Goal: Obtain resource: Download file/media

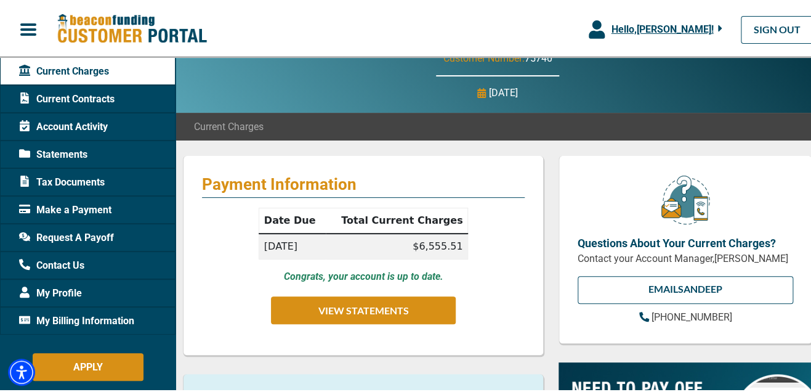
scroll to position [61, 0]
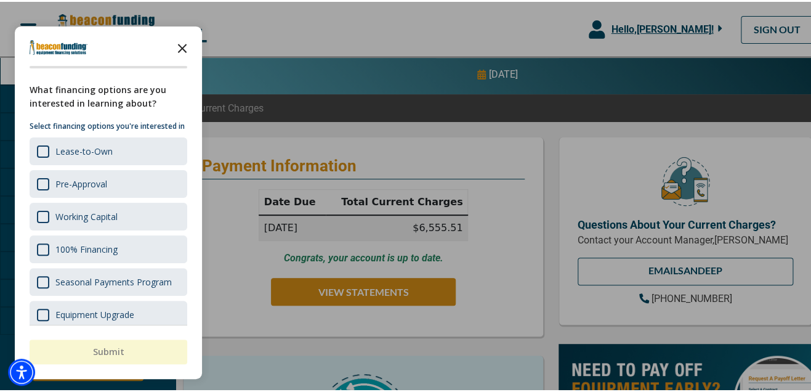
click at [180, 43] on polygon "Close the survey" at bounding box center [182, 46] width 9 height 9
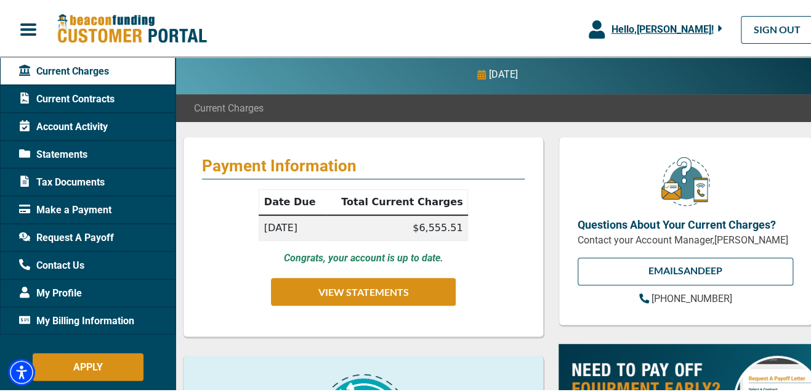
click at [92, 182] on span "Tax Documents" at bounding box center [62, 180] width 86 height 15
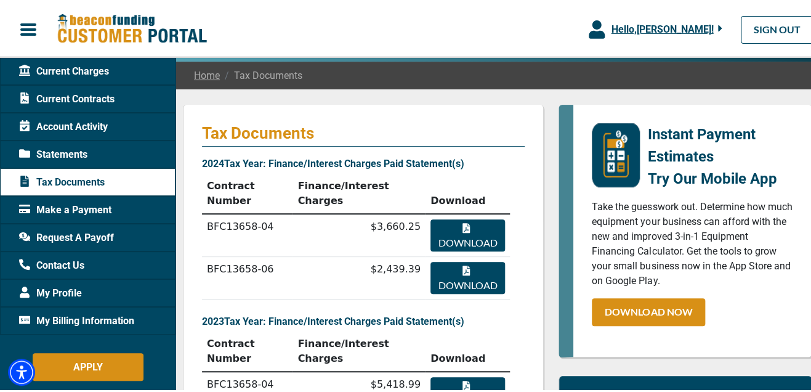
scroll to position [123, 0]
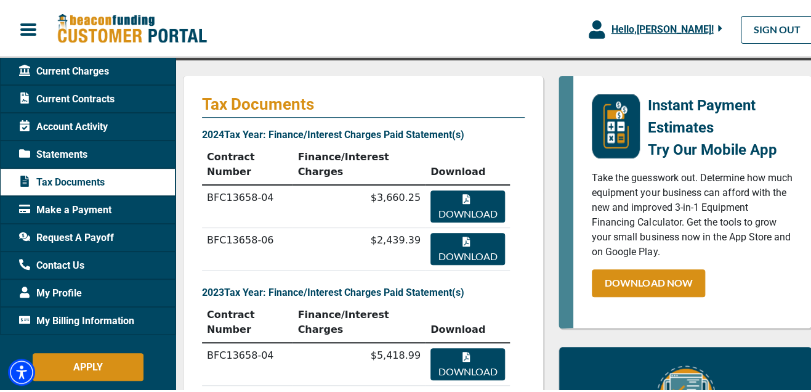
click at [468, 231] on button "Download" at bounding box center [468, 247] width 75 height 32
click at [73, 147] on span "Statements" at bounding box center [53, 152] width 68 height 15
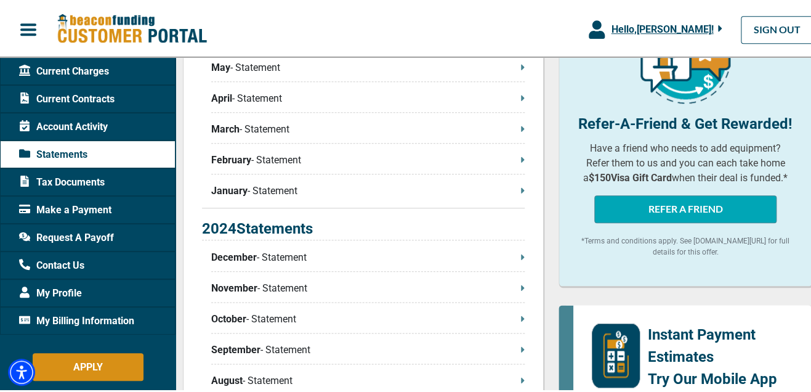
scroll to position [431, 0]
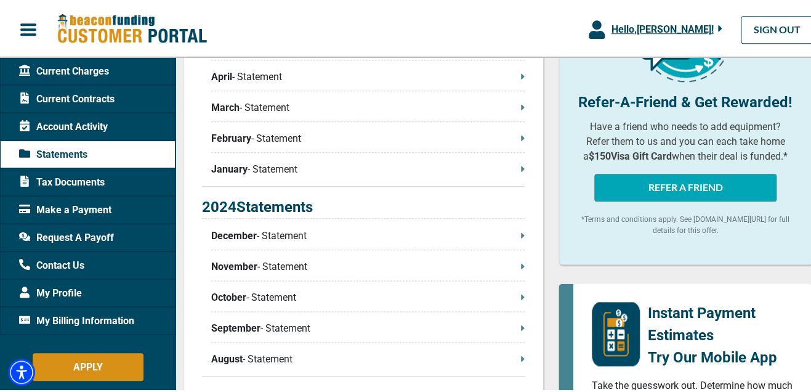
click at [333, 243] on div "December - Statement" at bounding box center [368, 238] width 314 height 22
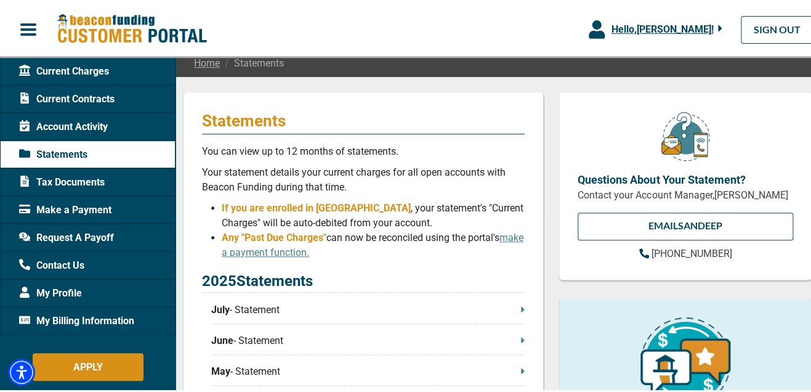
scroll to position [61, 0]
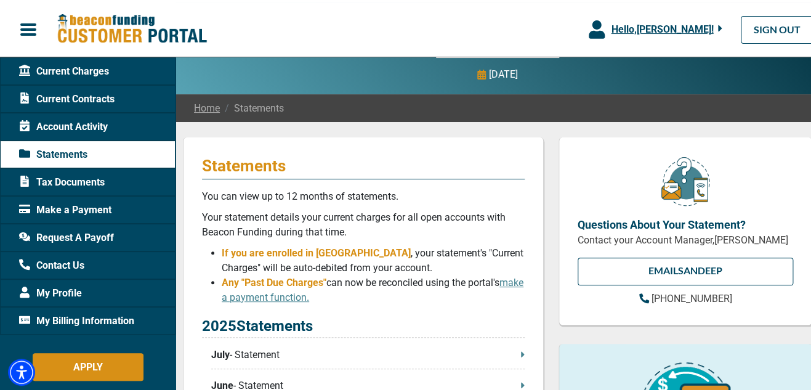
click at [20, 28] on span "button" at bounding box center [28, 27] width 18 height 18
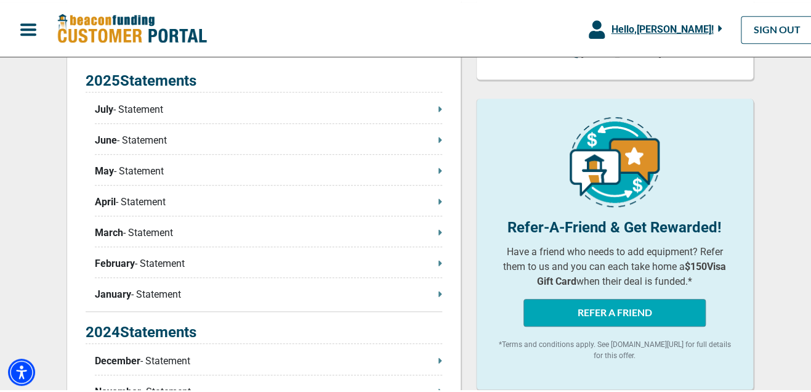
scroll to position [0, 0]
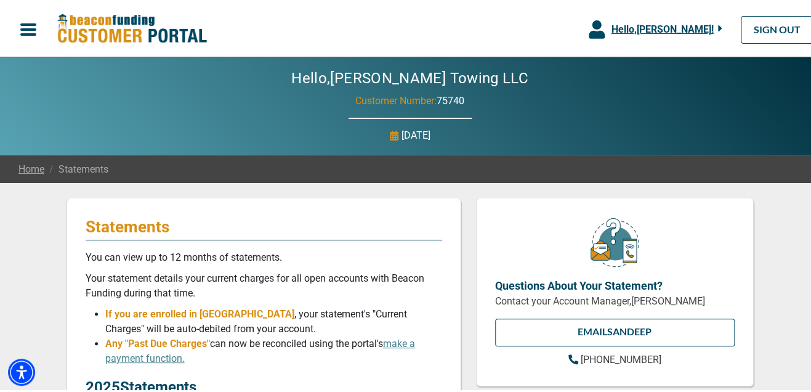
click at [31, 22] on span "button" at bounding box center [28, 27] width 18 height 18
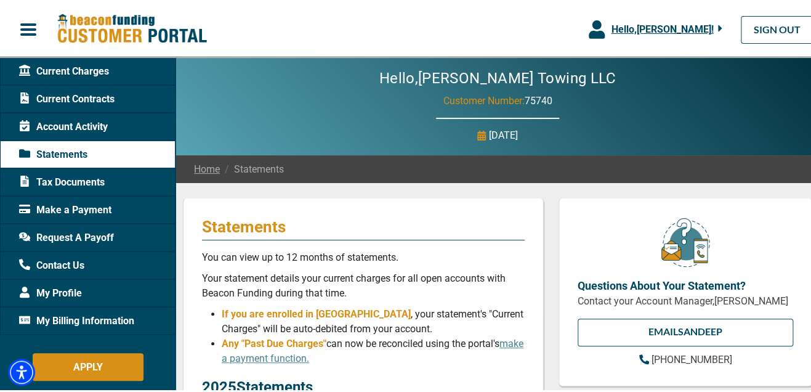
click at [715, 25] on button "Hello, [PERSON_NAME] !" at bounding box center [656, 27] width 171 height 55
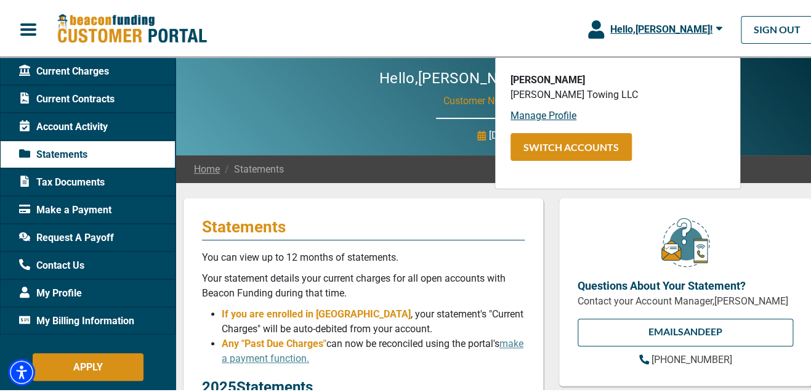
click at [85, 22] on img at bounding box center [132, 27] width 150 height 31
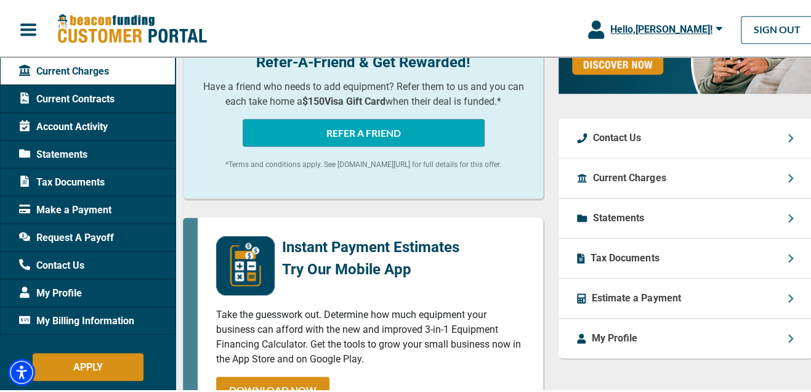
click at [603, 224] on p "Statements" at bounding box center [618, 216] width 51 height 15
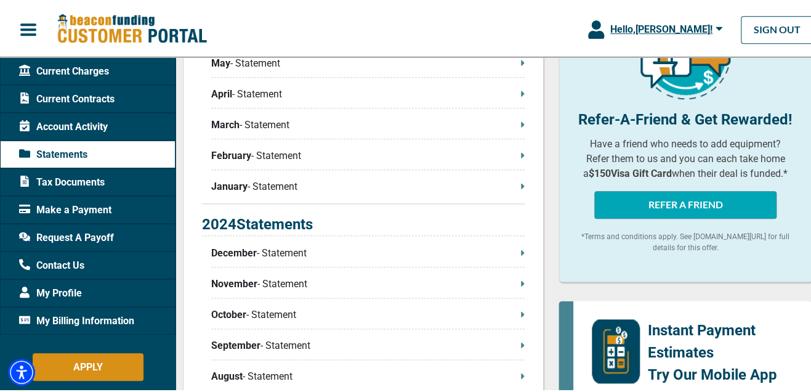
scroll to position [419, 0]
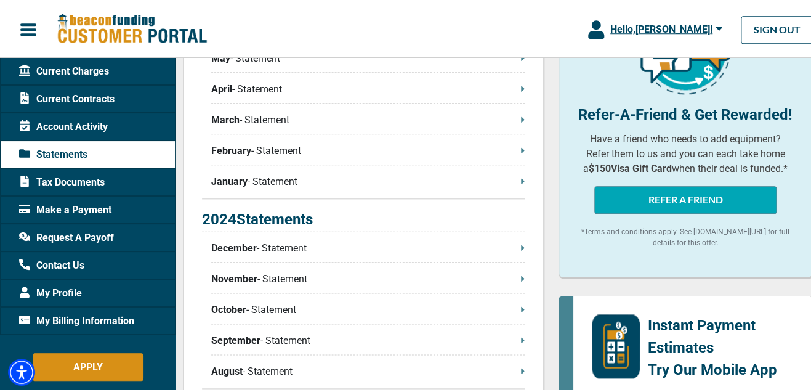
click at [258, 184] on p "January - Statement" at bounding box center [368, 180] width 314 height 15
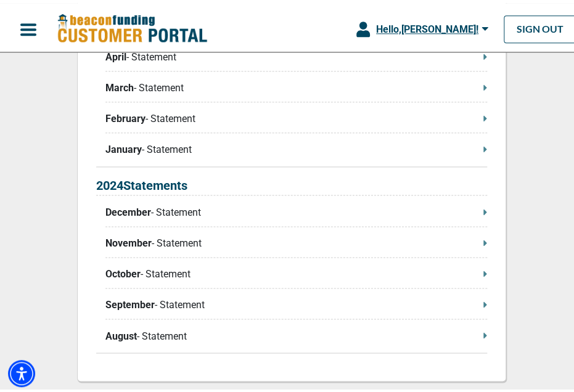
click at [469, 23] on span "Hello, [PERSON_NAME] !" at bounding box center [427, 26] width 102 height 12
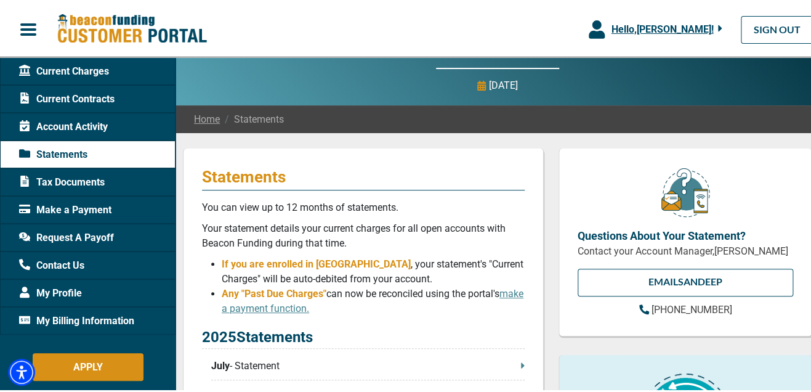
scroll to position [0, 0]
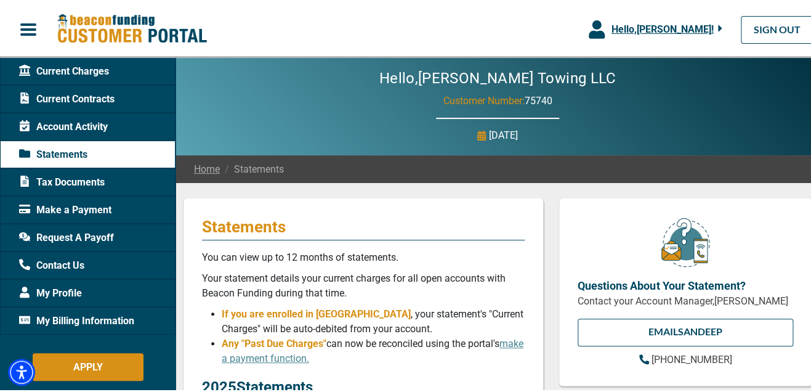
click at [94, 94] on span "Current Contracts" at bounding box center [66, 97] width 95 height 15
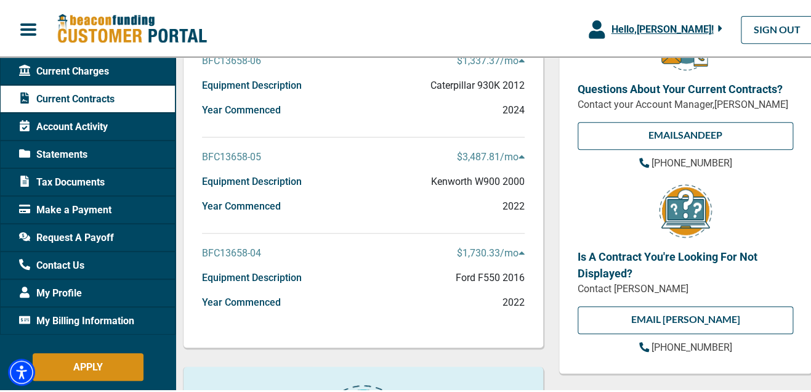
scroll to position [199, 0]
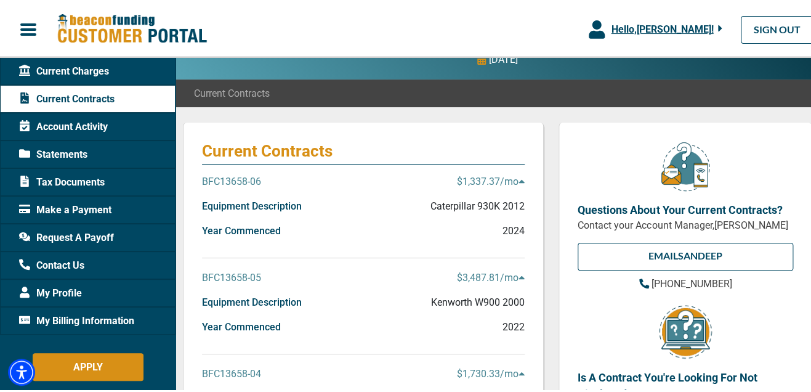
click at [42, 68] on span "Current Charges" at bounding box center [64, 69] width 90 height 15
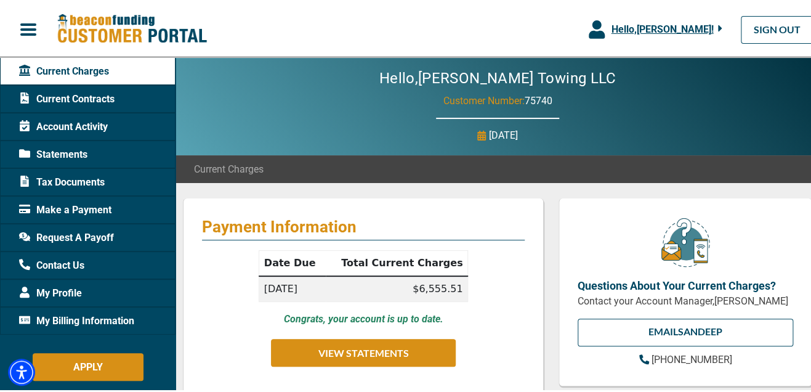
click at [709, 30] on div "Hello, [PERSON_NAME] !" at bounding box center [664, 27] width 118 height 15
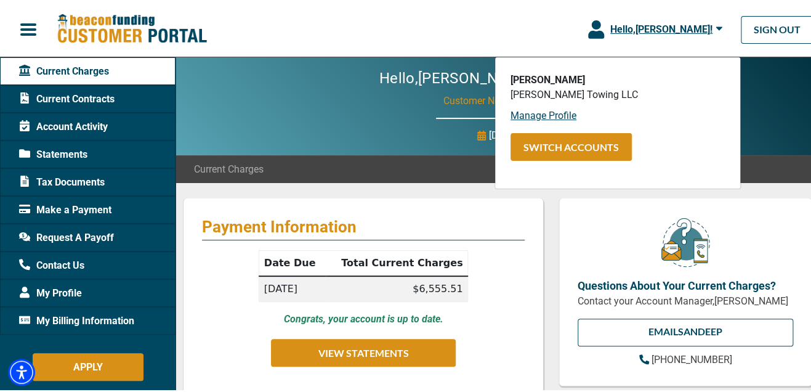
click at [15, 18] on button "button" at bounding box center [28, 28] width 57 height 26
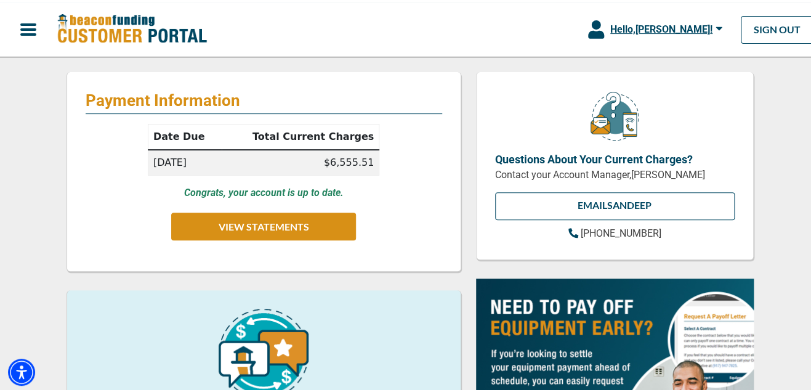
scroll to position [184, 0]
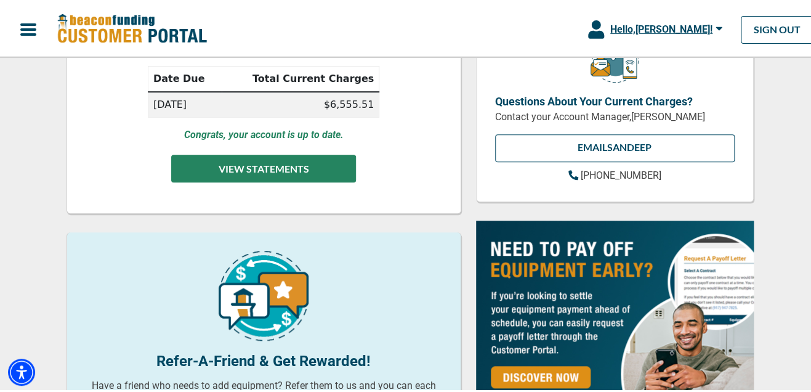
click at [269, 173] on button "VIEW STATEMENTS" at bounding box center [263, 167] width 185 height 28
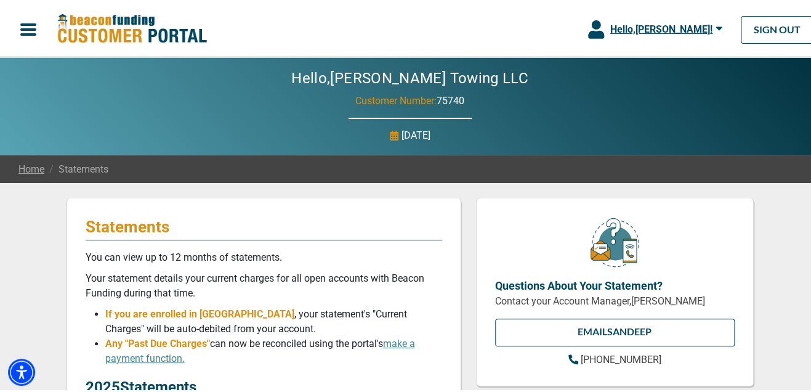
click at [716, 30] on icon "button" at bounding box center [719, 26] width 7 height 11
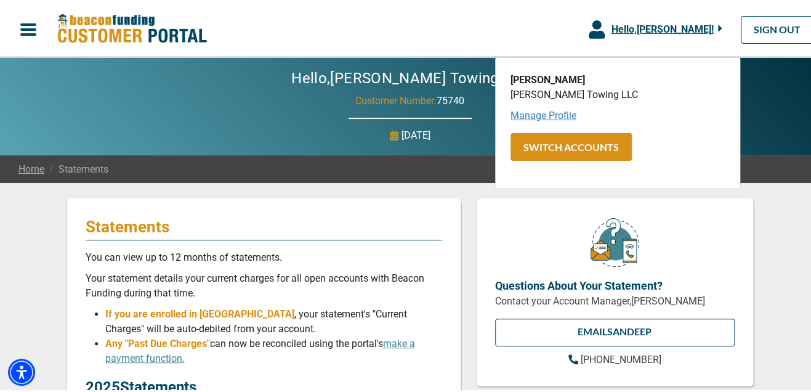
click at [552, 113] on link "Manage Profile" at bounding box center [544, 114] width 66 height 12
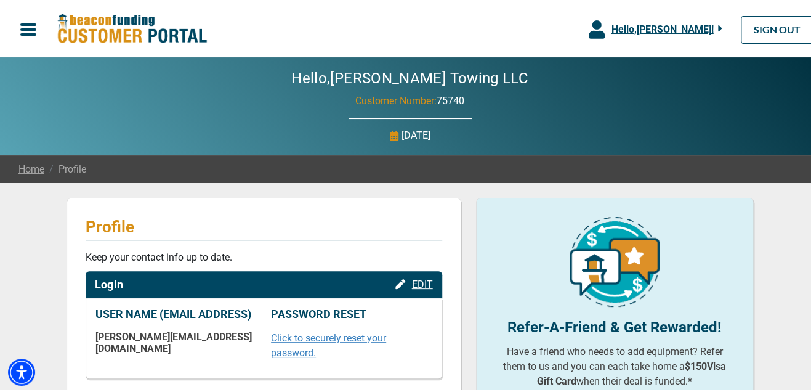
click at [27, 26] on span "button" at bounding box center [28, 27] width 18 height 18
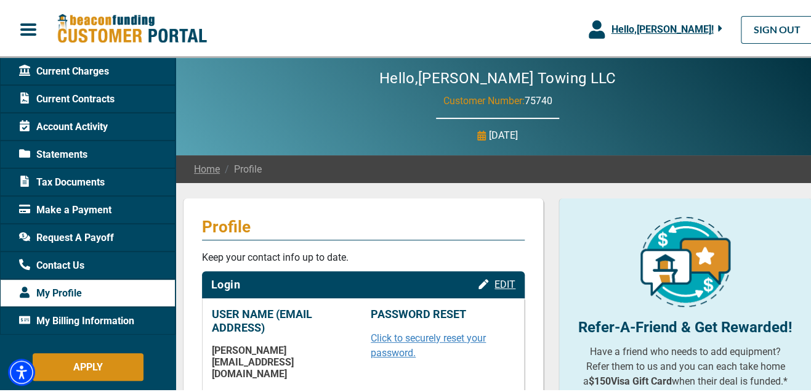
click at [61, 67] on span "Current Charges" at bounding box center [64, 69] width 90 height 15
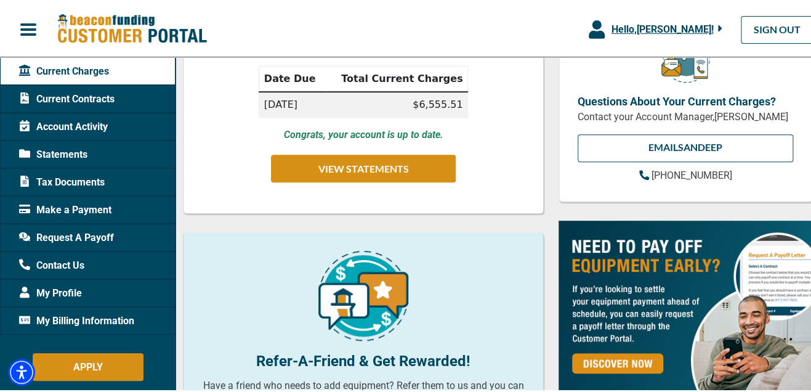
click at [89, 126] on span "Account Activity" at bounding box center [63, 125] width 89 height 15
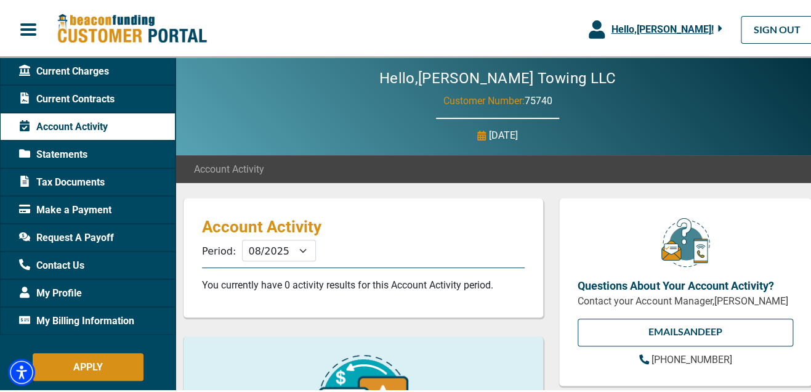
click at [69, 210] on span "Make a Payment" at bounding box center [65, 208] width 92 height 15
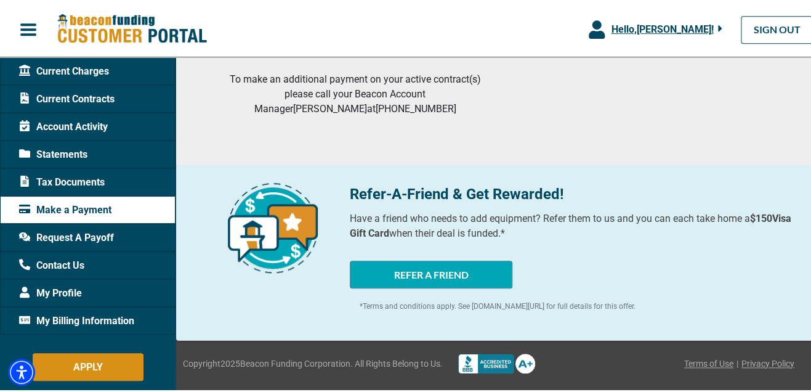
click at [108, 35] on img at bounding box center [132, 27] width 150 height 31
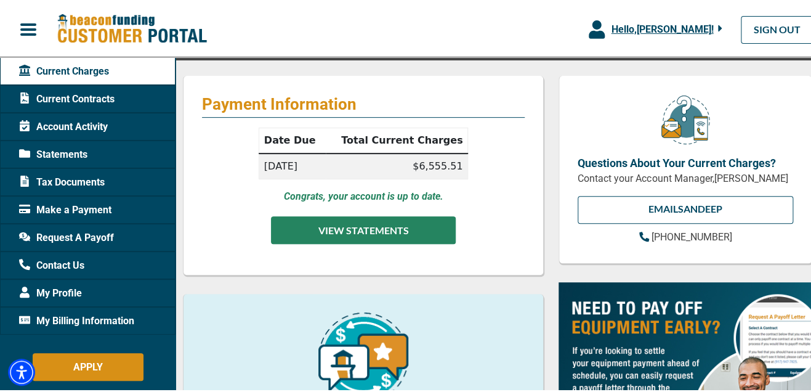
click at [362, 225] on button "VIEW STATEMENTS" at bounding box center [363, 228] width 185 height 28
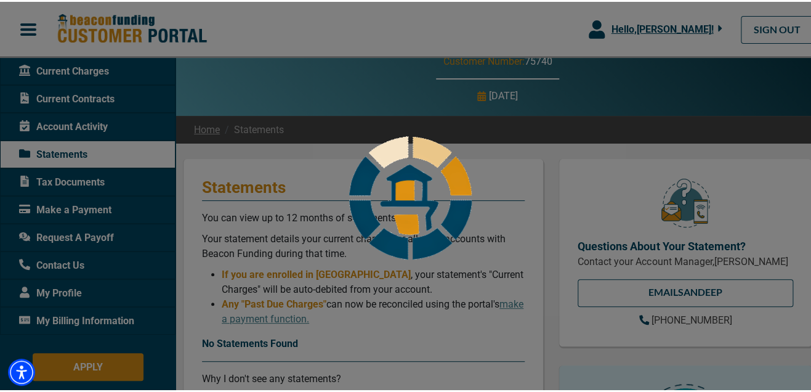
scroll to position [61, 0]
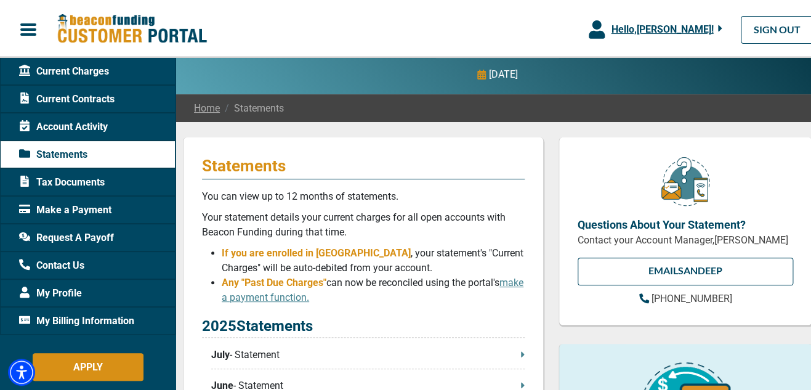
click at [86, 185] on span "Tax Documents" at bounding box center [62, 180] width 86 height 15
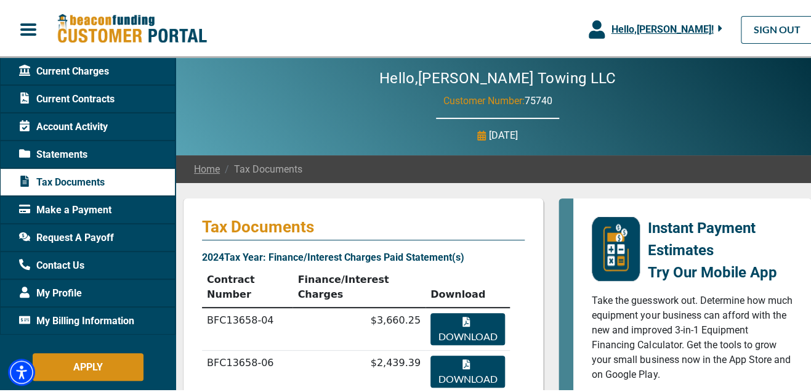
click at [718, 28] on icon "button" at bounding box center [720, 26] width 4 height 11
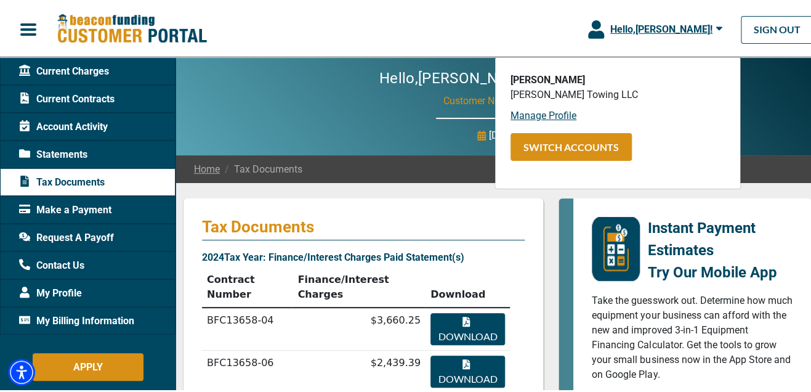
click at [716, 28] on icon "button" at bounding box center [719, 26] width 7 height 11
